Goal: Transaction & Acquisition: Purchase product/service

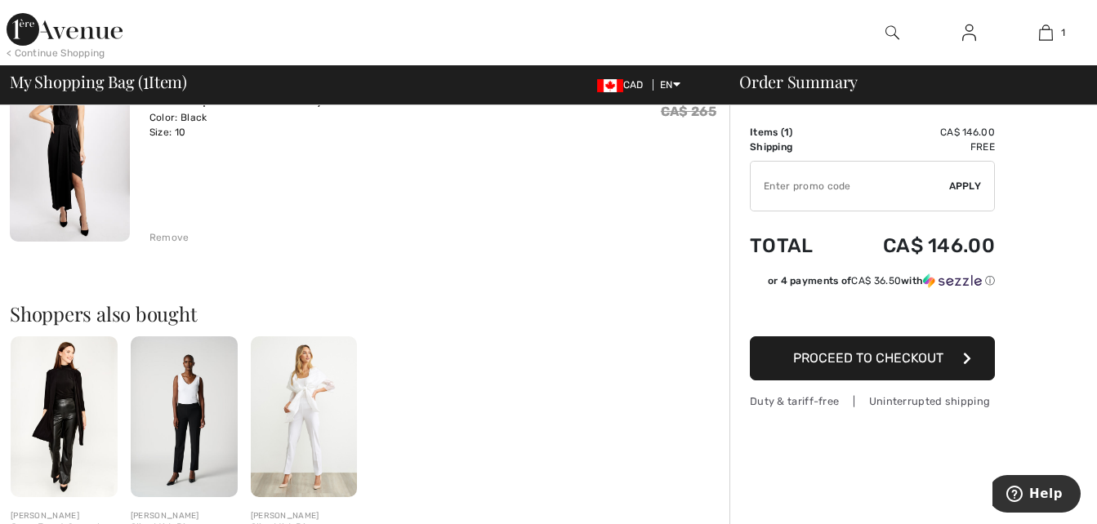
scroll to position [181, 0]
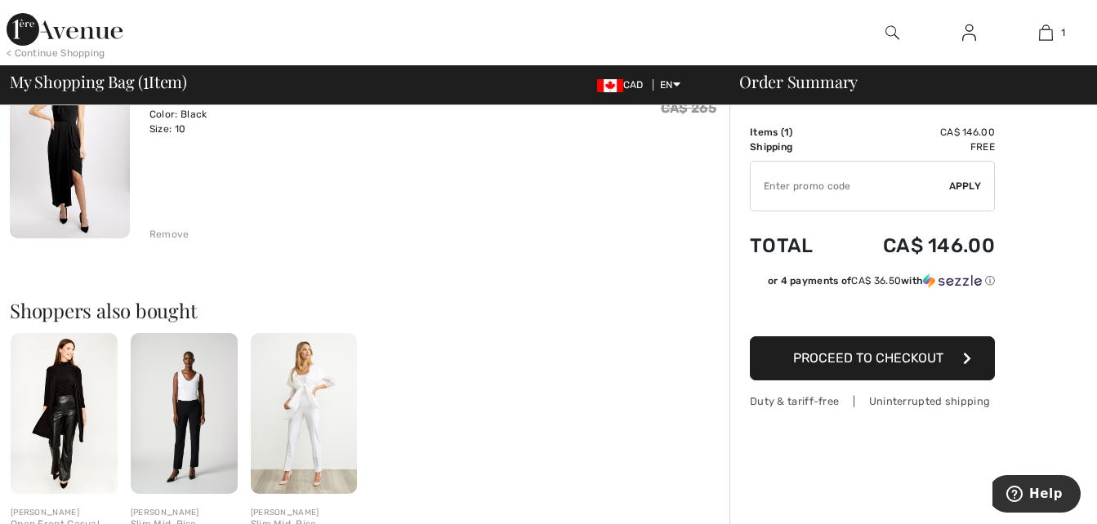
click at [864, 359] on span "Proceed to Checkout" at bounding box center [868, 358] width 150 height 16
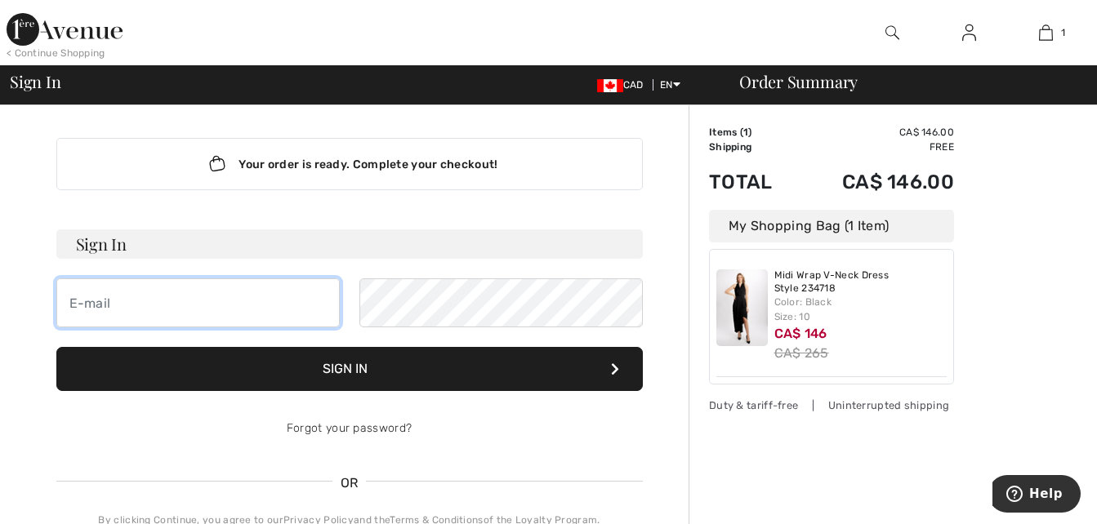
click at [133, 304] on input "email" at bounding box center [197, 303] width 283 height 49
type input "[EMAIL_ADDRESS][DOMAIN_NAME]"
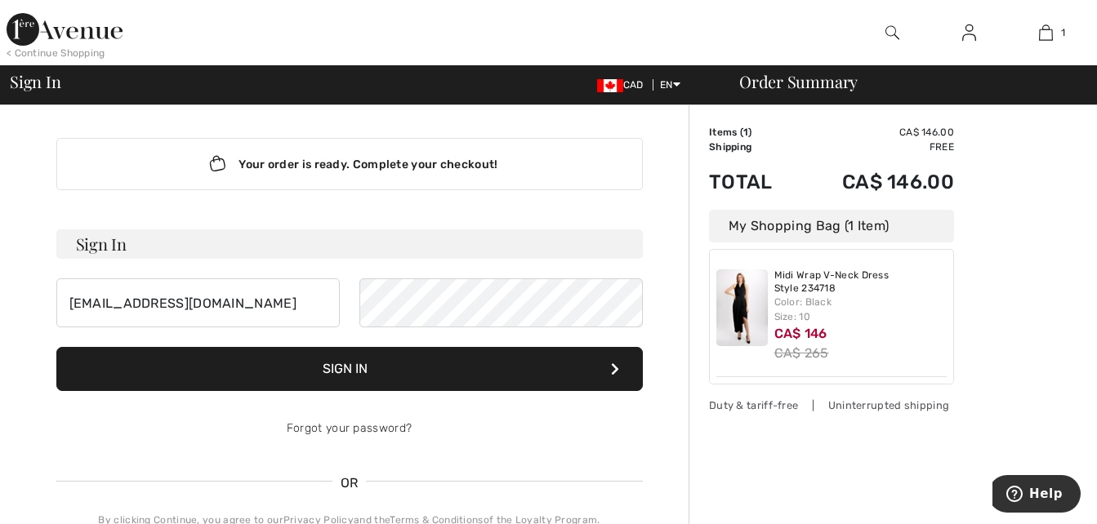
click at [345, 363] on button "Sign In" at bounding box center [349, 369] width 586 height 44
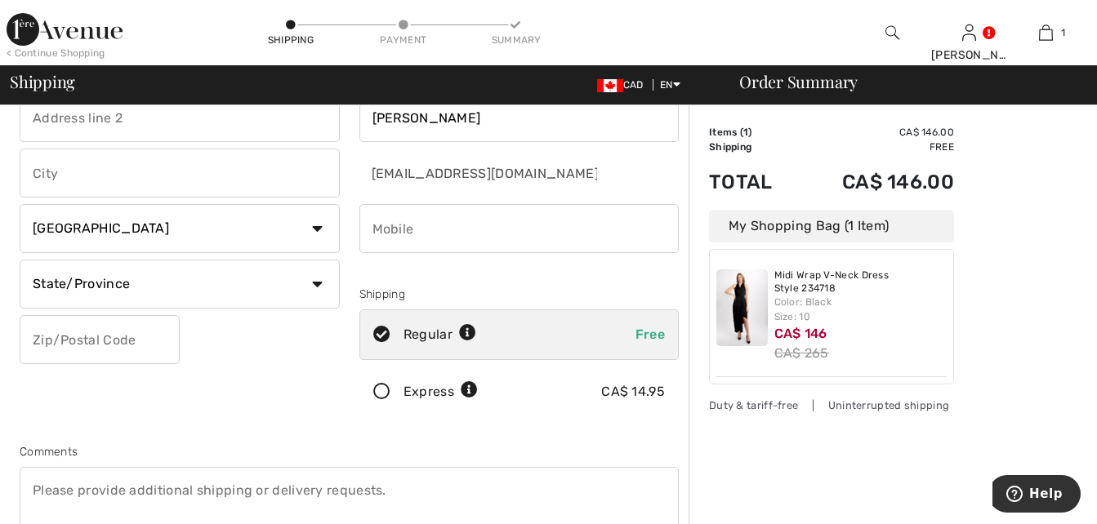
scroll to position [114, 0]
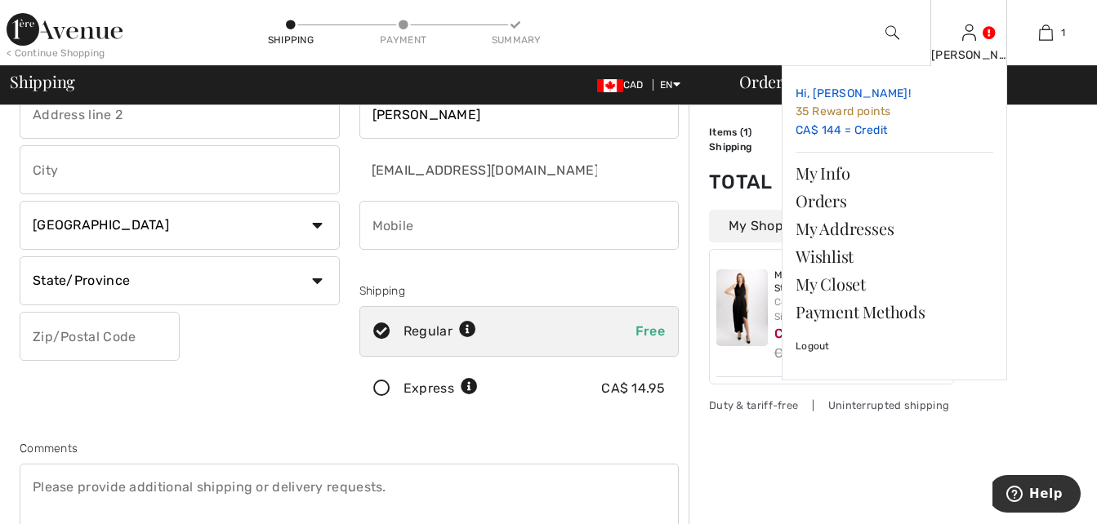
click at [835, 132] on link "Hi, Anna! 35 Reward points CA$ 144 = Credit" at bounding box center [895, 112] width 198 height 66
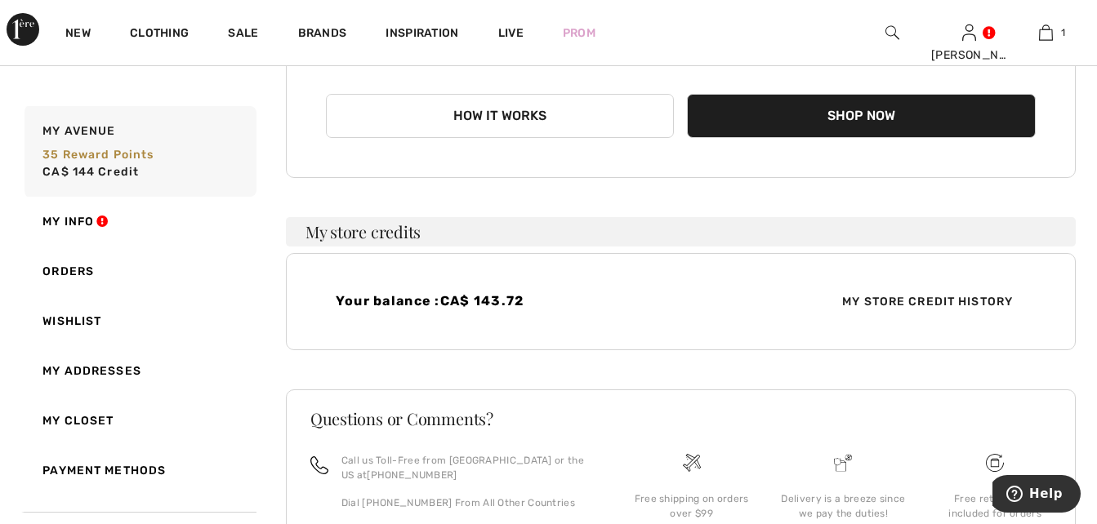
scroll to position [273, 0]
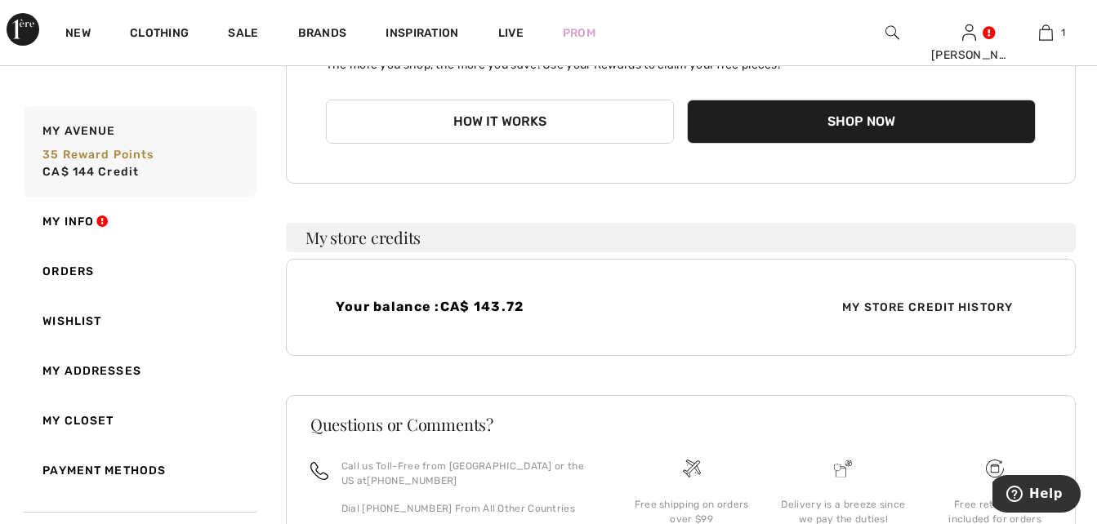
click at [891, 307] on span "My Store Credit History" at bounding box center [927, 307] width 197 height 17
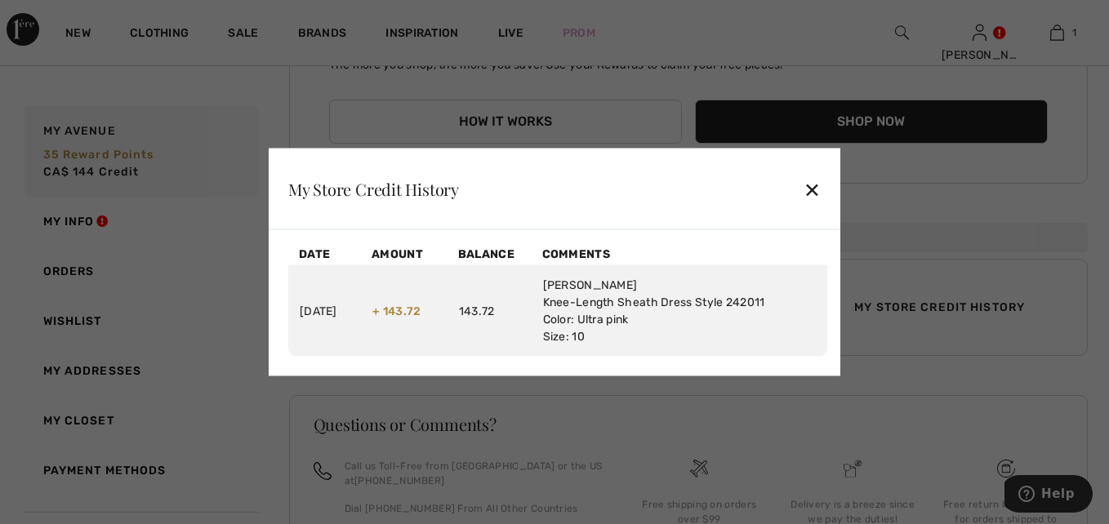
click at [813, 184] on div "✕" at bounding box center [812, 189] width 17 height 34
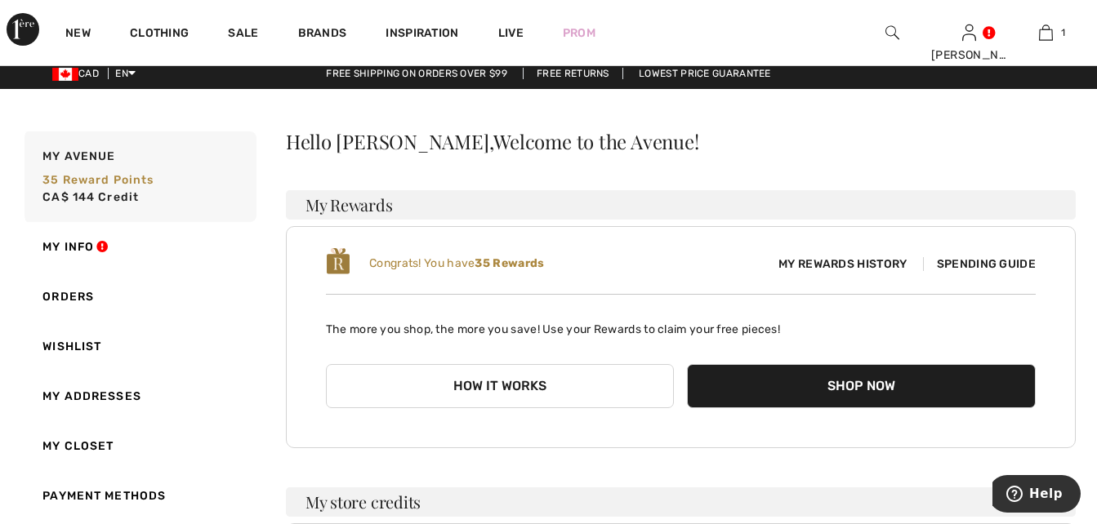
scroll to position [0, 0]
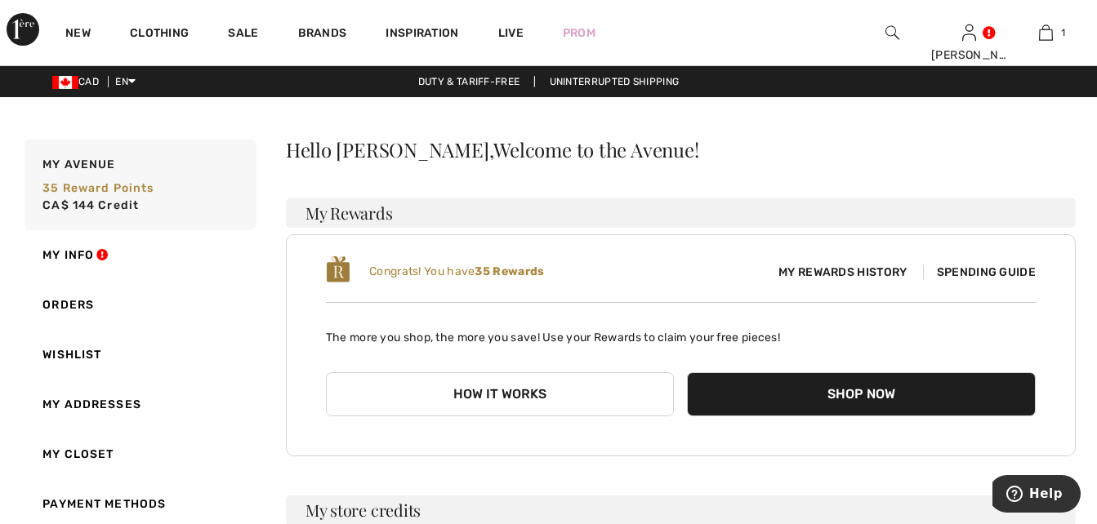
click at [968, 272] on span "Spending Guide" at bounding box center [979, 272] width 113 height 14
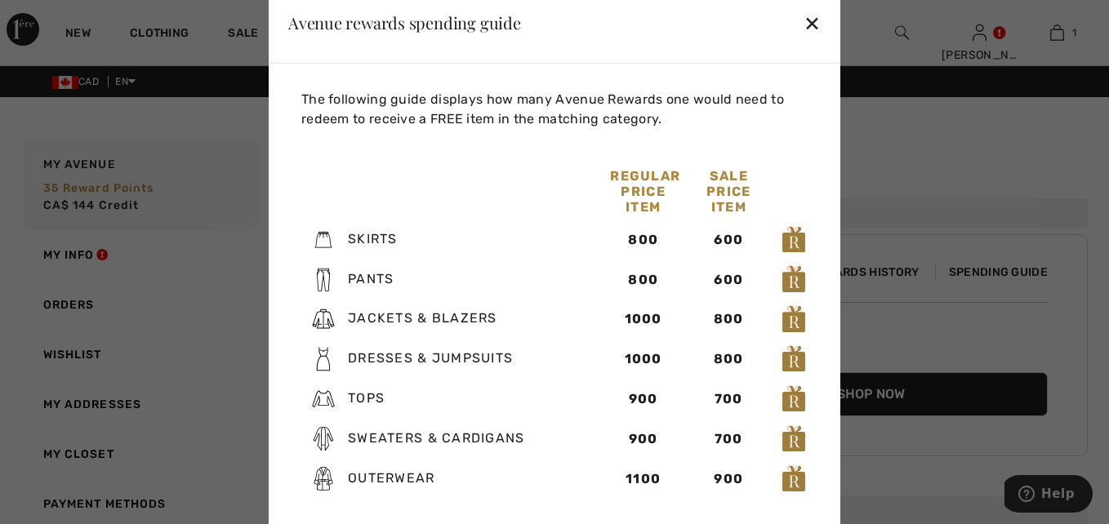
click at [814, 22] on div "✕" at bounding box center [812, 22] width 17 height 34
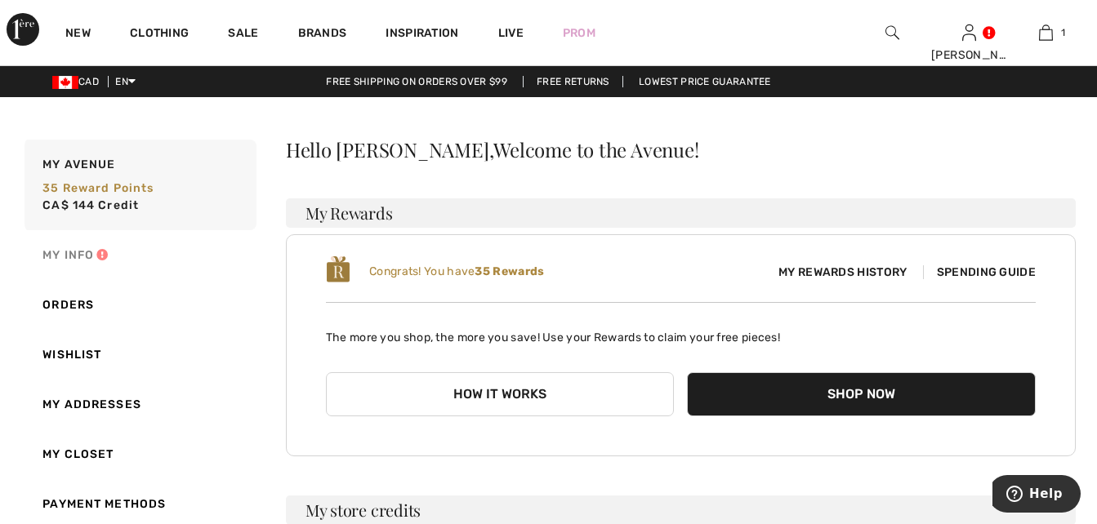
click at [98, 250] on link "My Info" at bounding box center [138, 255] width 235 height 50
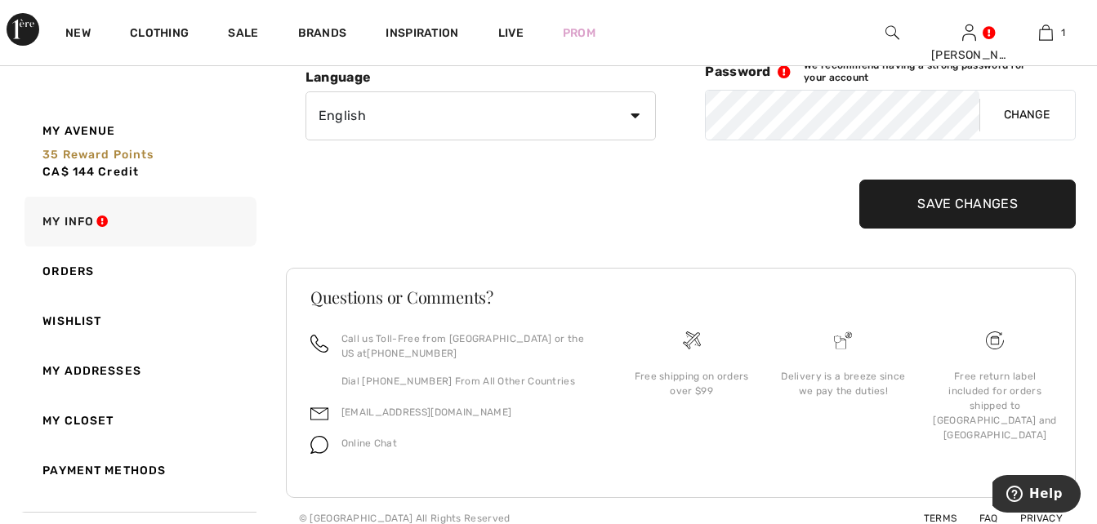
scroll to position [319, 0]
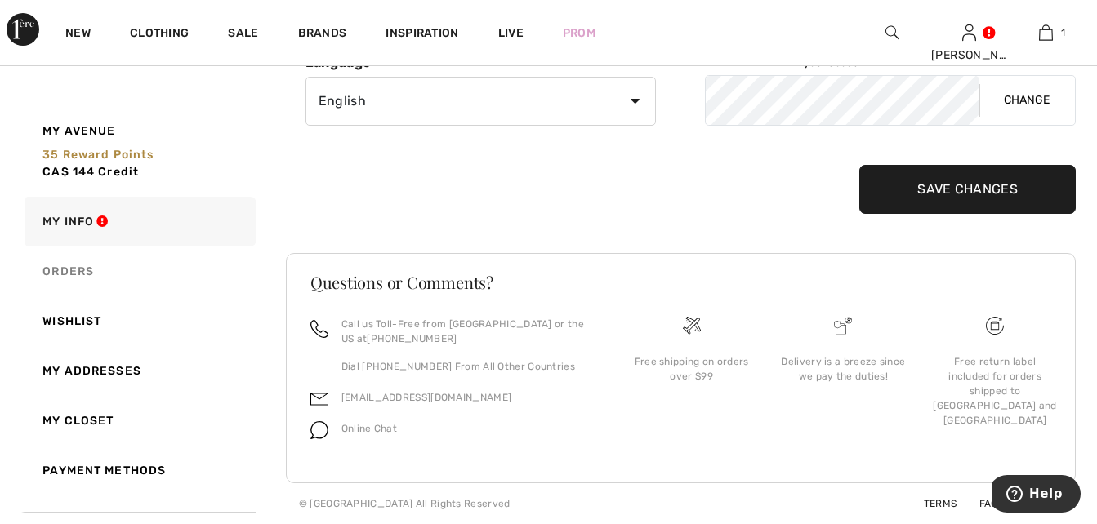
click at [80, 269] on link "Orders" at bounding box center [138, 272] width 235 height 50
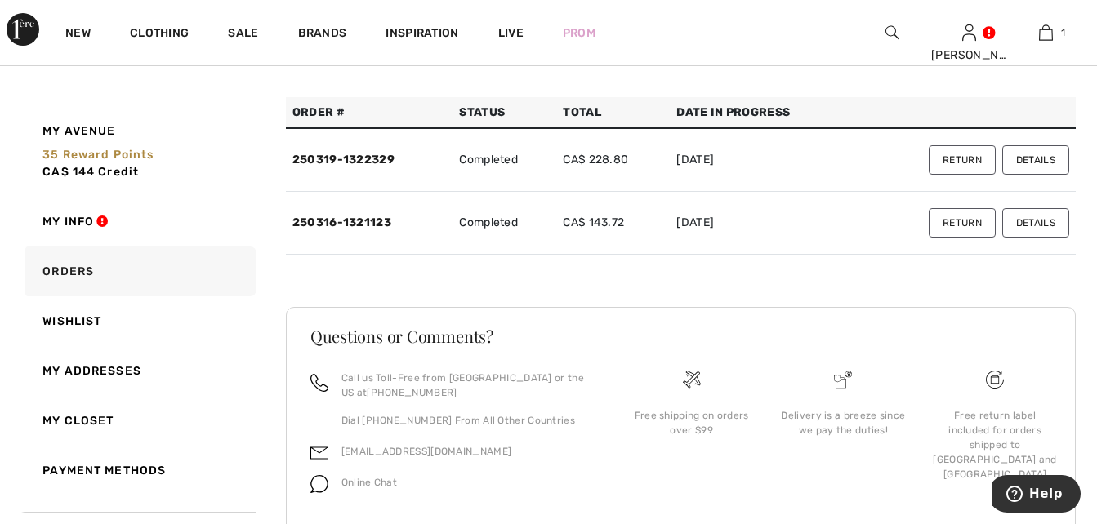
scroll to position [0, 0]
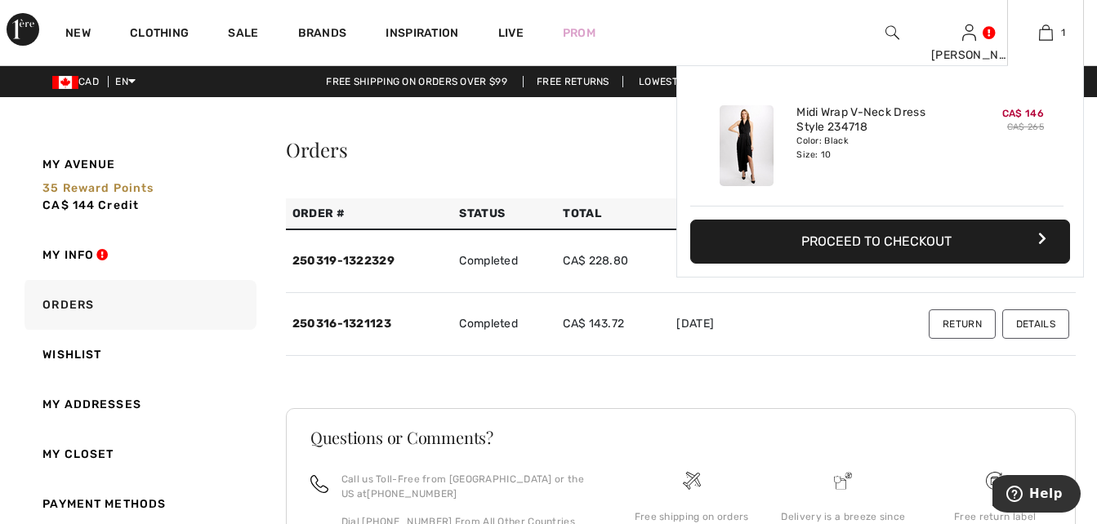
click at [876, 242] on button "Proceed to Checkout" at bounding box center [880, 242] width 380 height 44
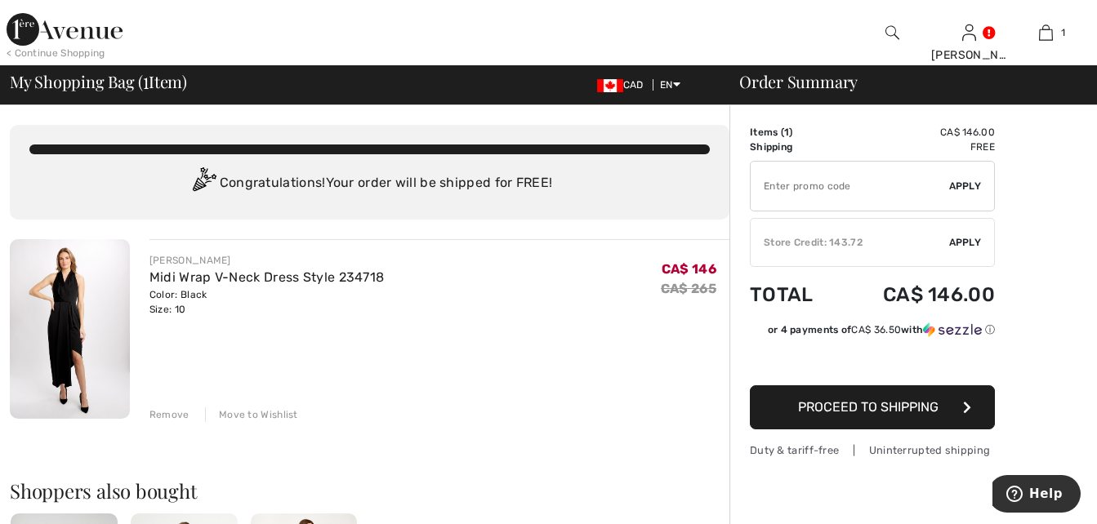
click at [965, 241] on span "Apply" at bounding box center [965, 242] width 33 height 15
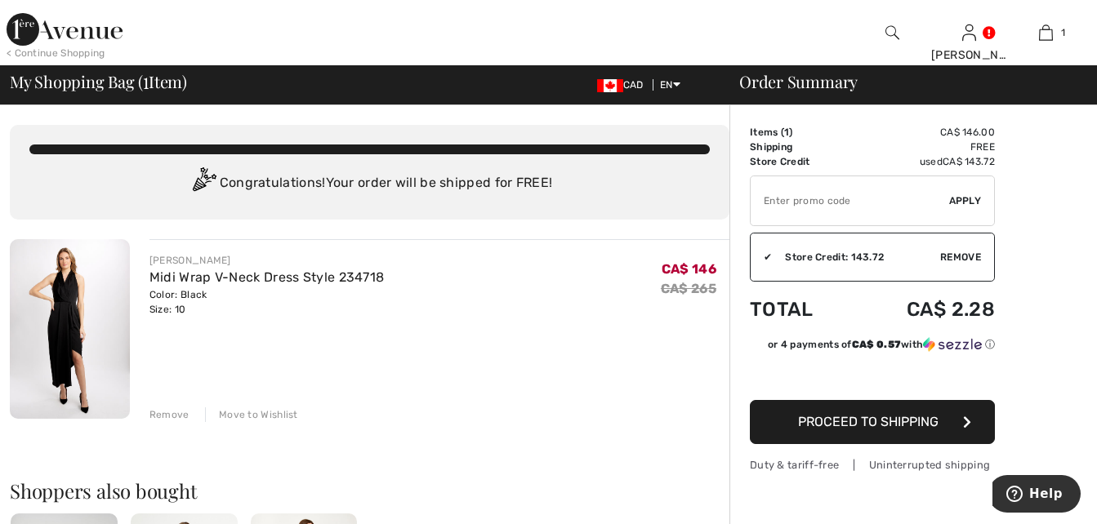
click at [858, 426] on span "Proceed to Shipping" at bounding box center [868, 422] width 140 height 16
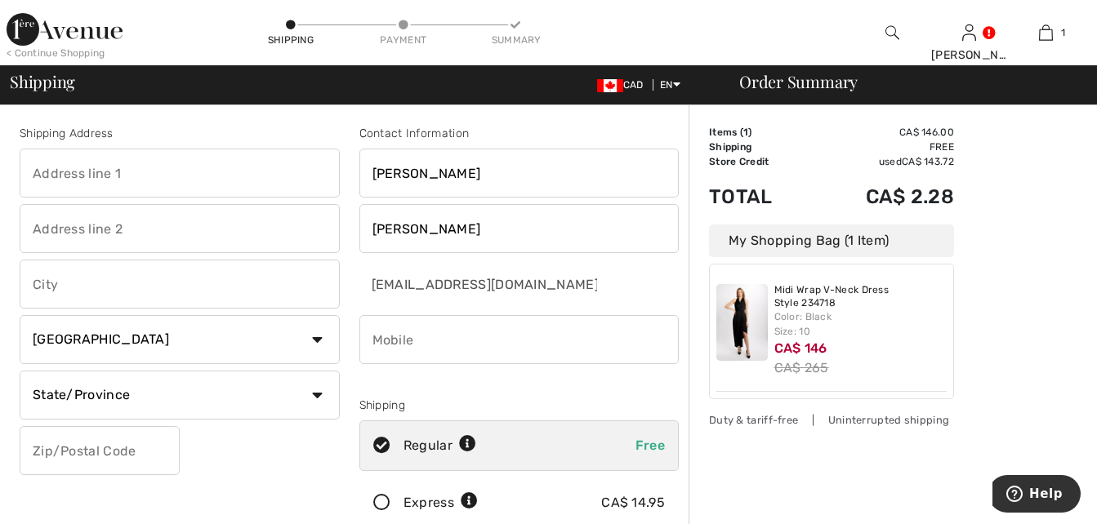
click at [116, 184] on input "text" at bounding box center [180, 173] width 320 height 49
type input "[STREET_ADDRESS]"
type input "SAINT-[PERSON_NAME]"
select select "QC"
type input "H1R2W9"
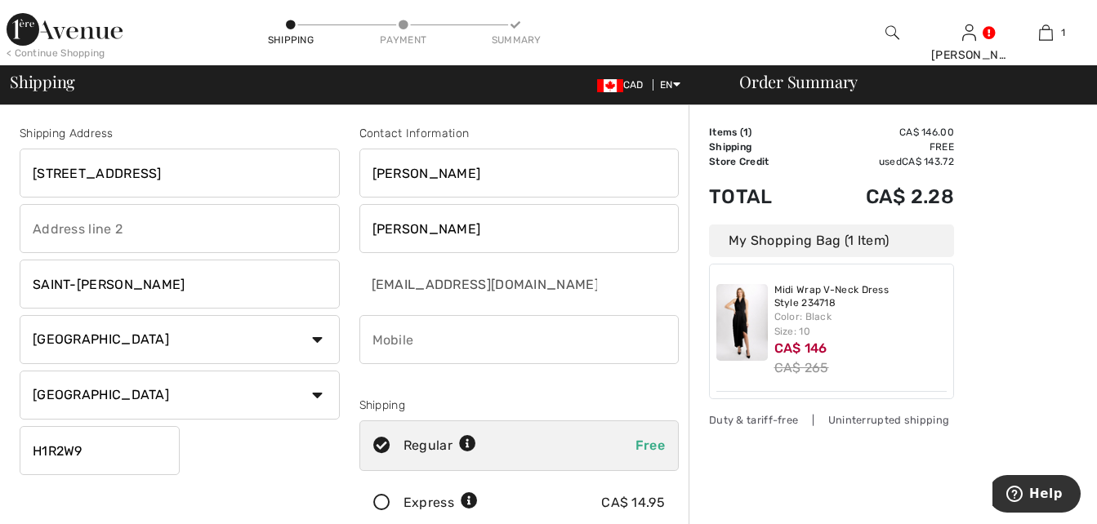
type input "5146919159"
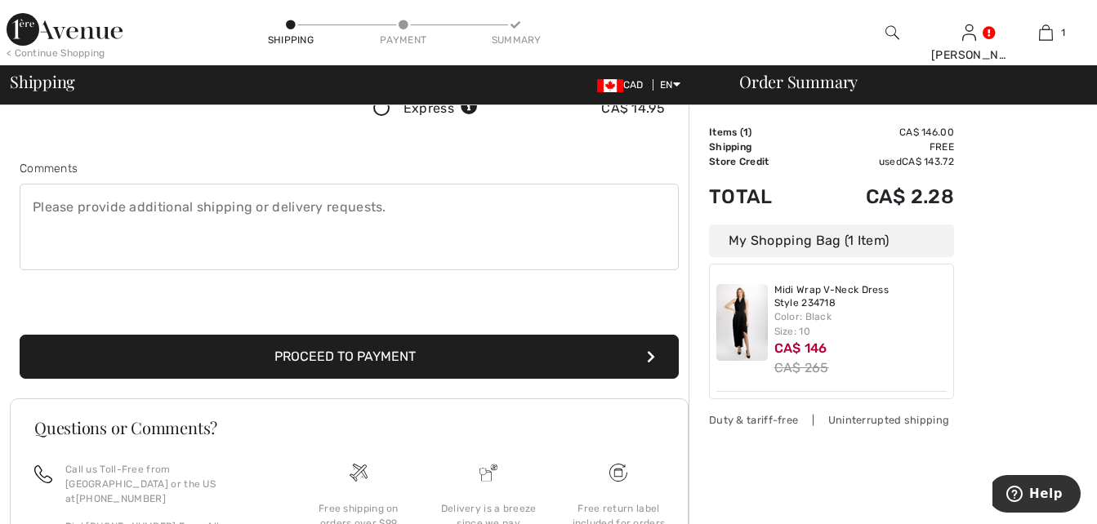
scroll to position [395, 0]
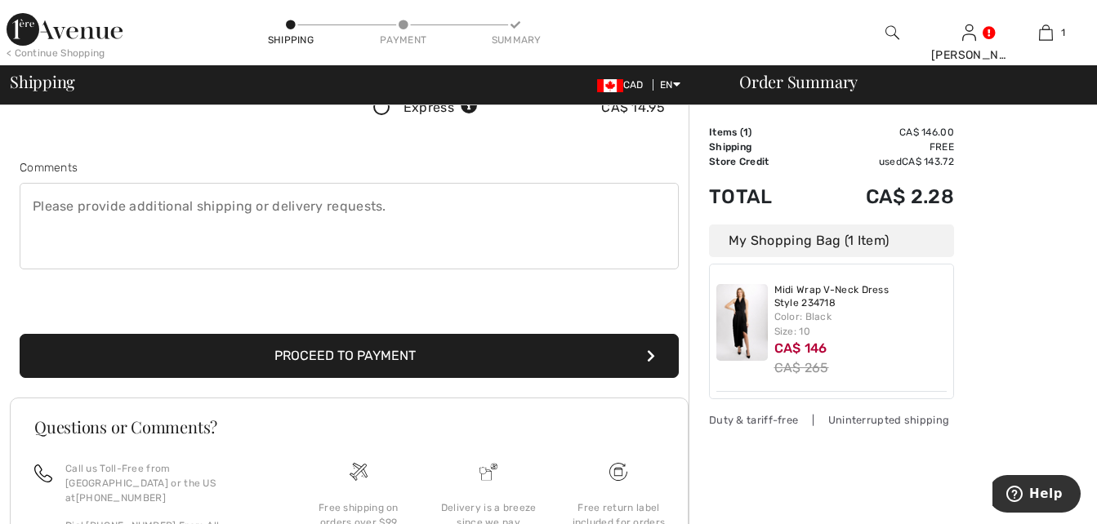
click at [371, 354] on button "Proceed to Payment" at bounding box center [349, 356] width 659 height 44
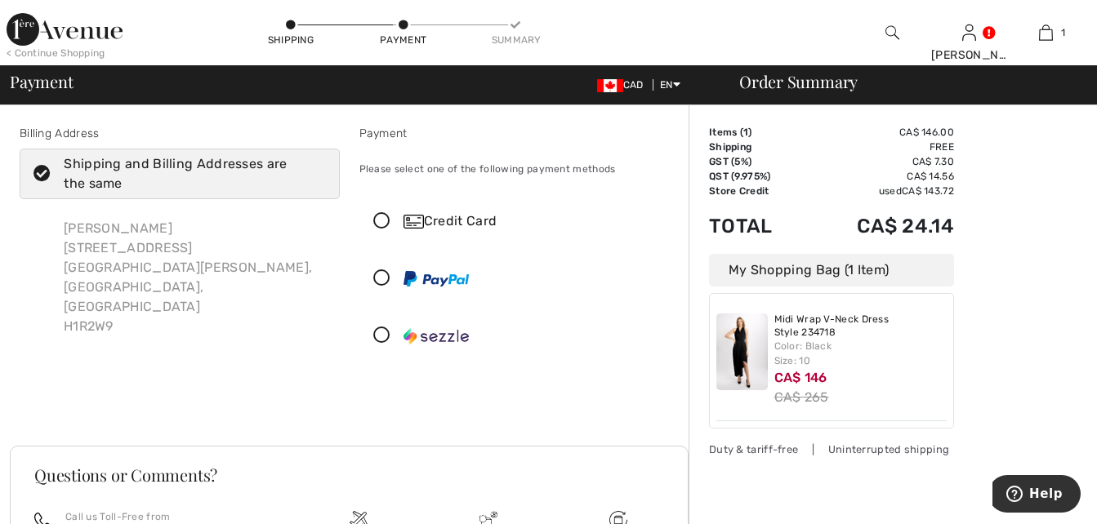
click at [380, 225] on icon at bounding box center [381, 221] width 43 height 17
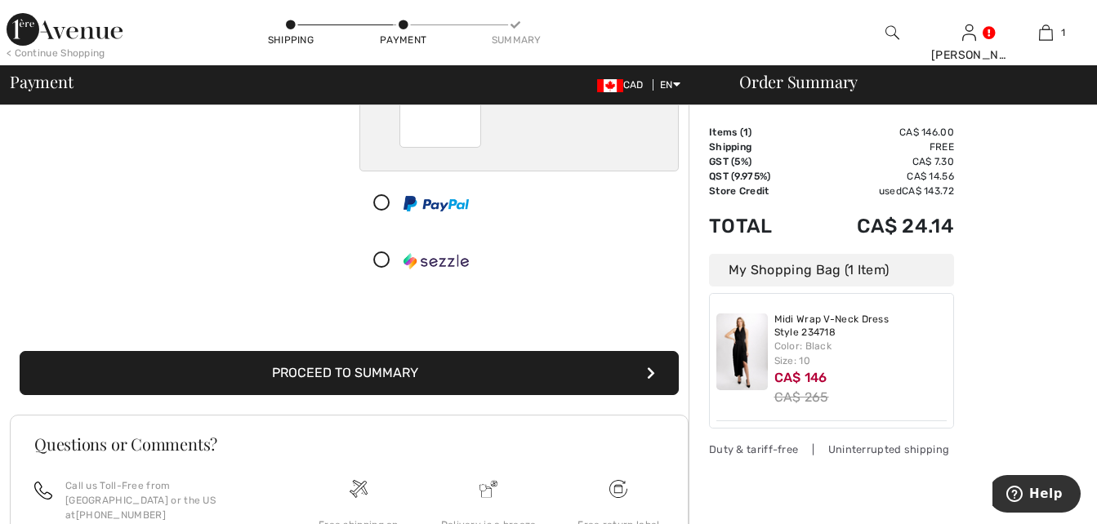
scroll to position [259, 0]
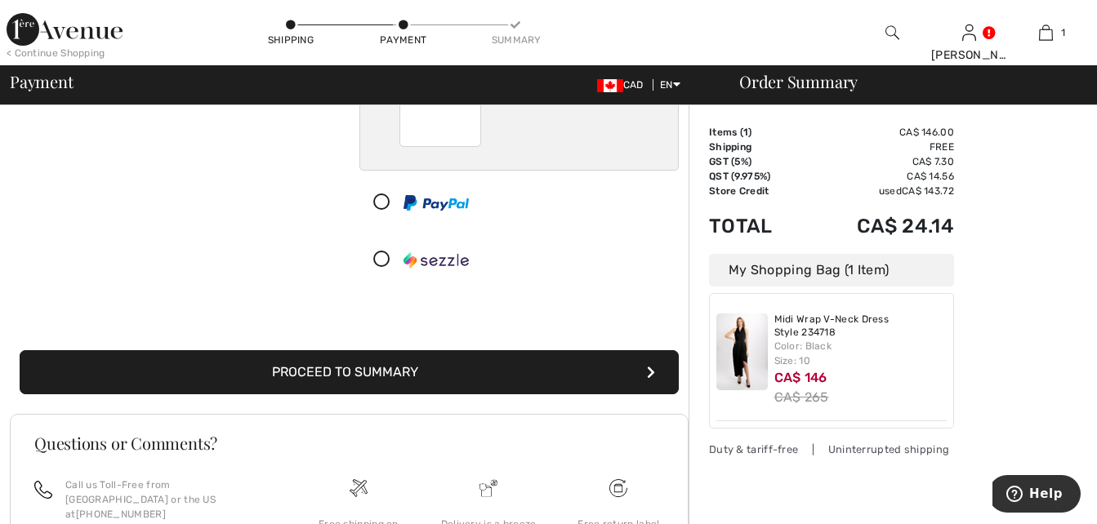
click at [360, 371] on button "Proceed to Summary" at bounding box center [349, 372] width 659 height 44
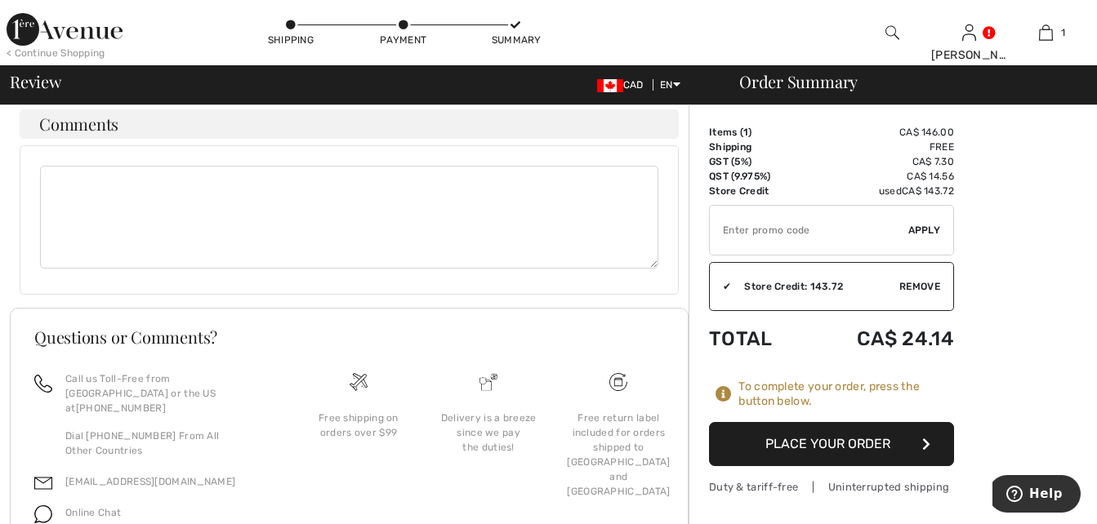
scroll to position [846, 0]
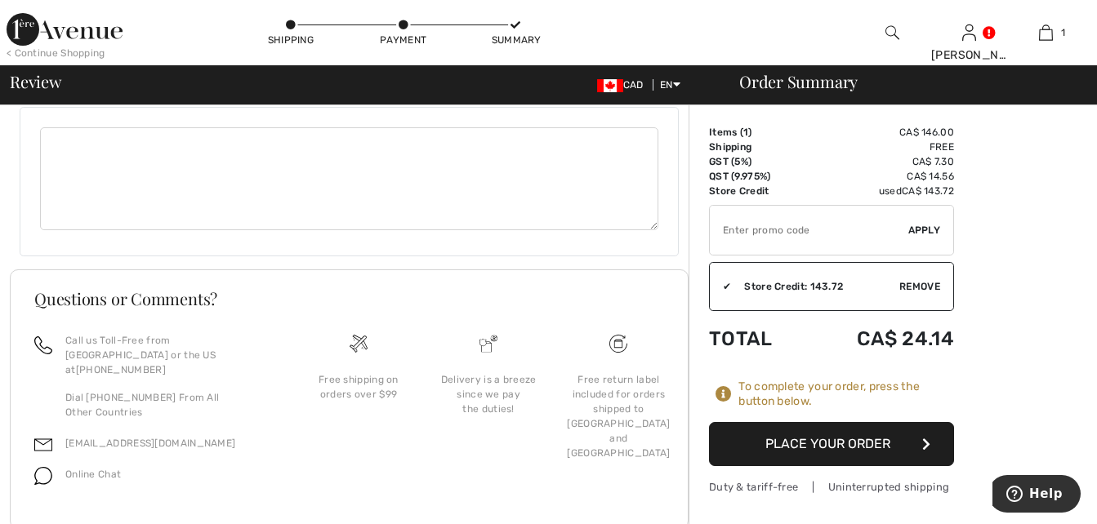
click at [826, 444] on button "Place Your Order" at bounding box center [831, 444] width 245 height 44
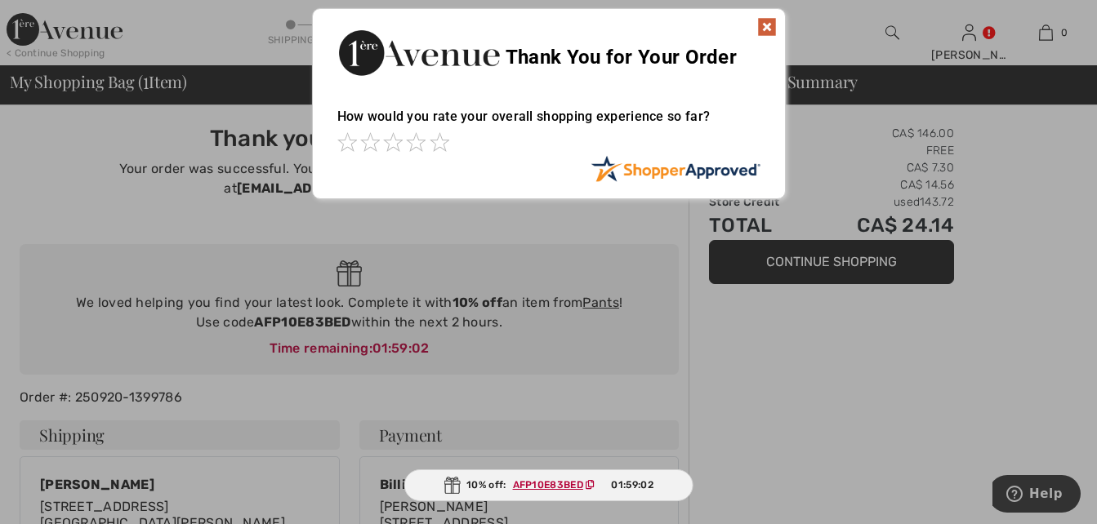
click at [767, 22] on img at bounding box center [767, 27] width 20 height 20
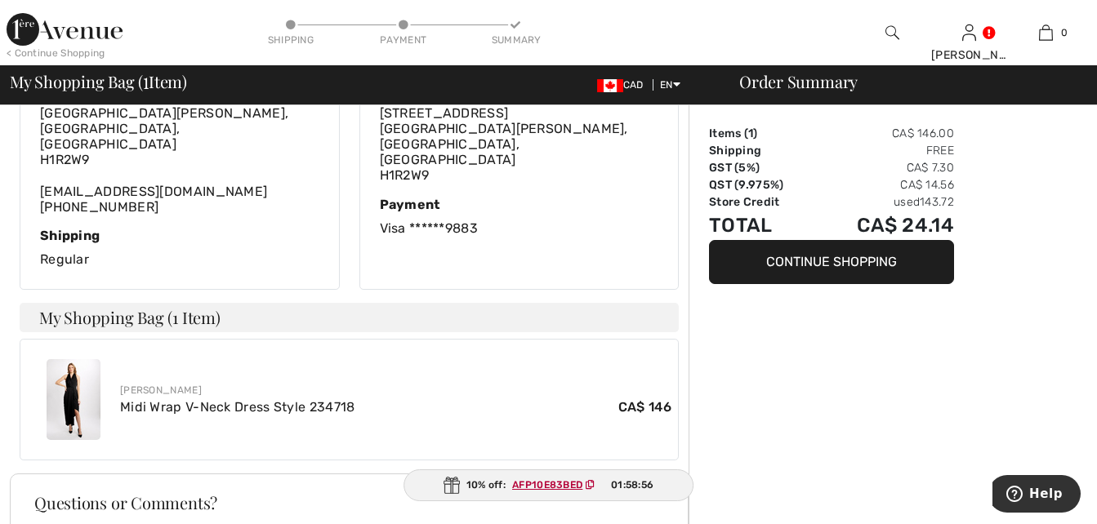
scroll to position [412, 0]
click at [84, 358] on img at bounding box center [74, 398] width 54 height 81
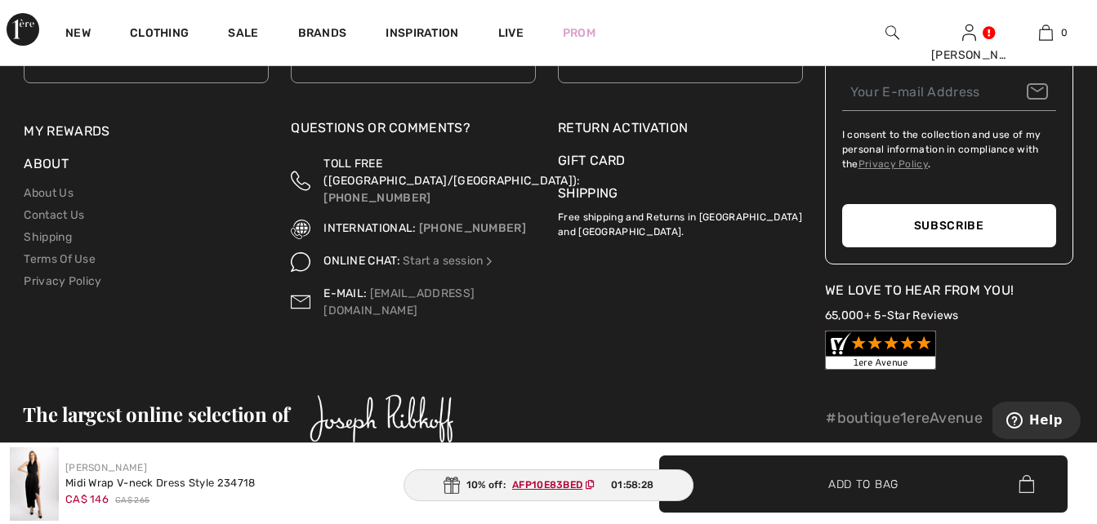
scroll to position [2641, 0]
